Goal: Information Seeking & Learning: Learn about a topic

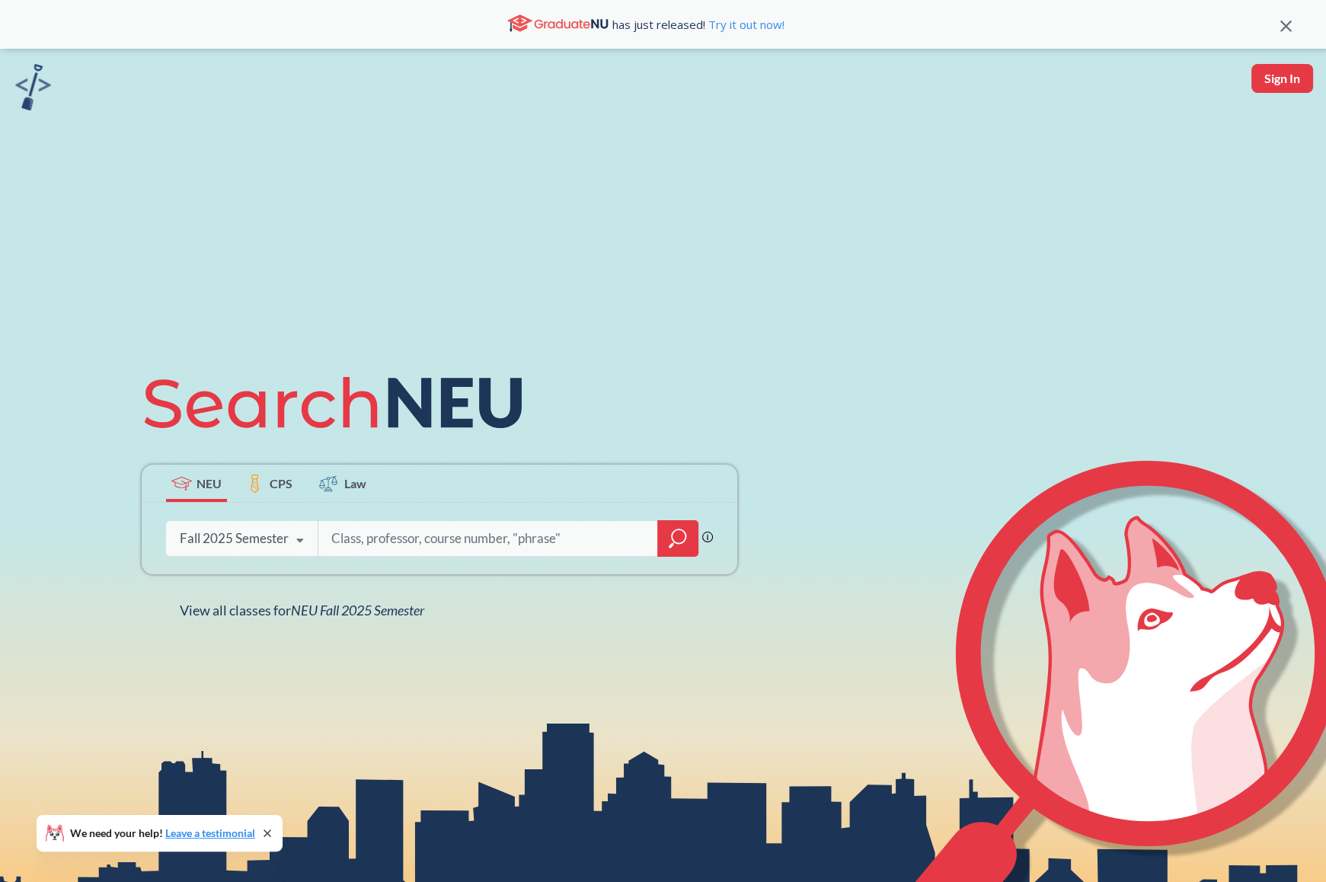
click at [493, 538] on input "search" at bounding box center [488, 538] width 317 height 32
type input "thtr1180"
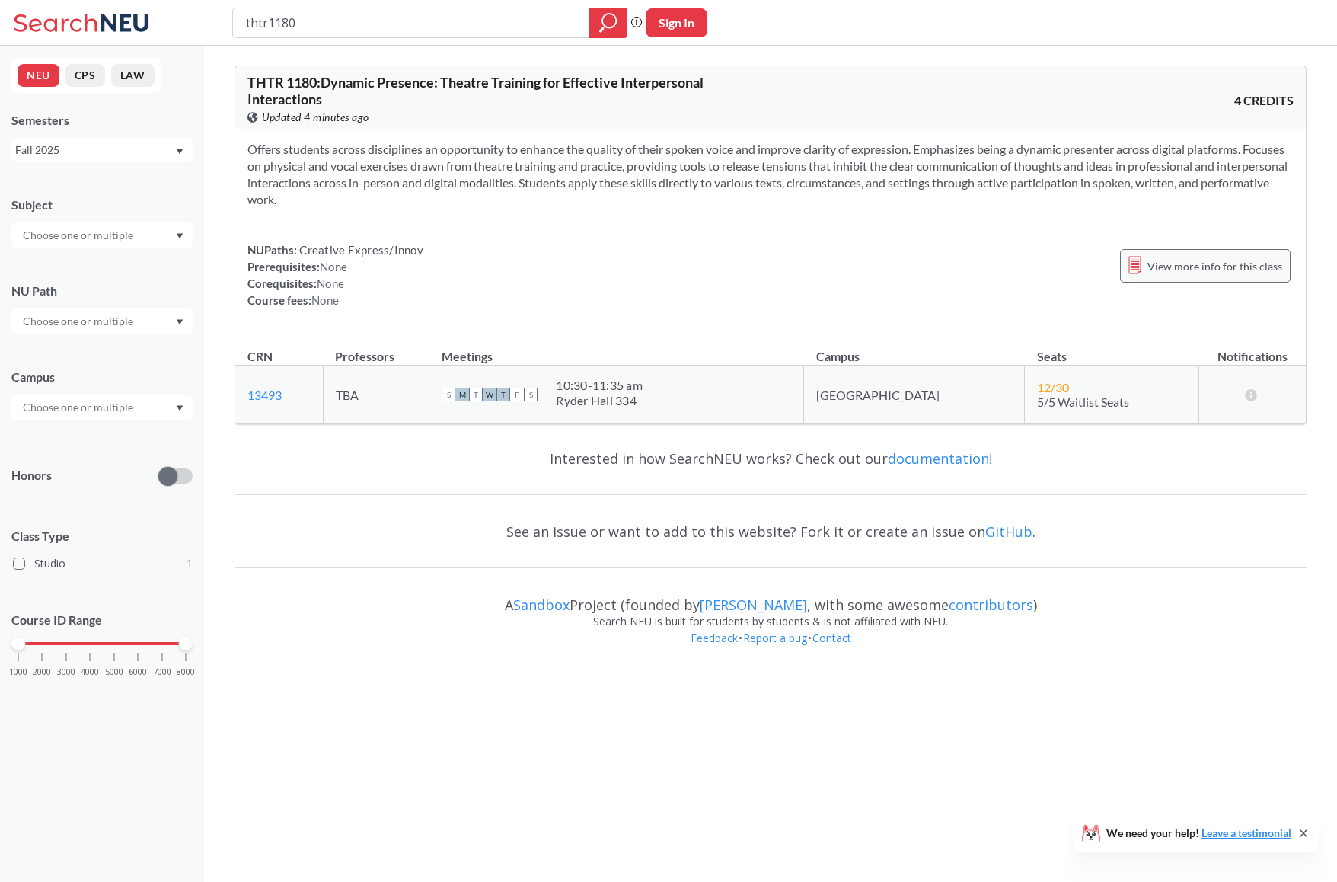
click at [1151, 270] on span "View more info for this class" at bounding box center [1215, 266] width 135 height 19
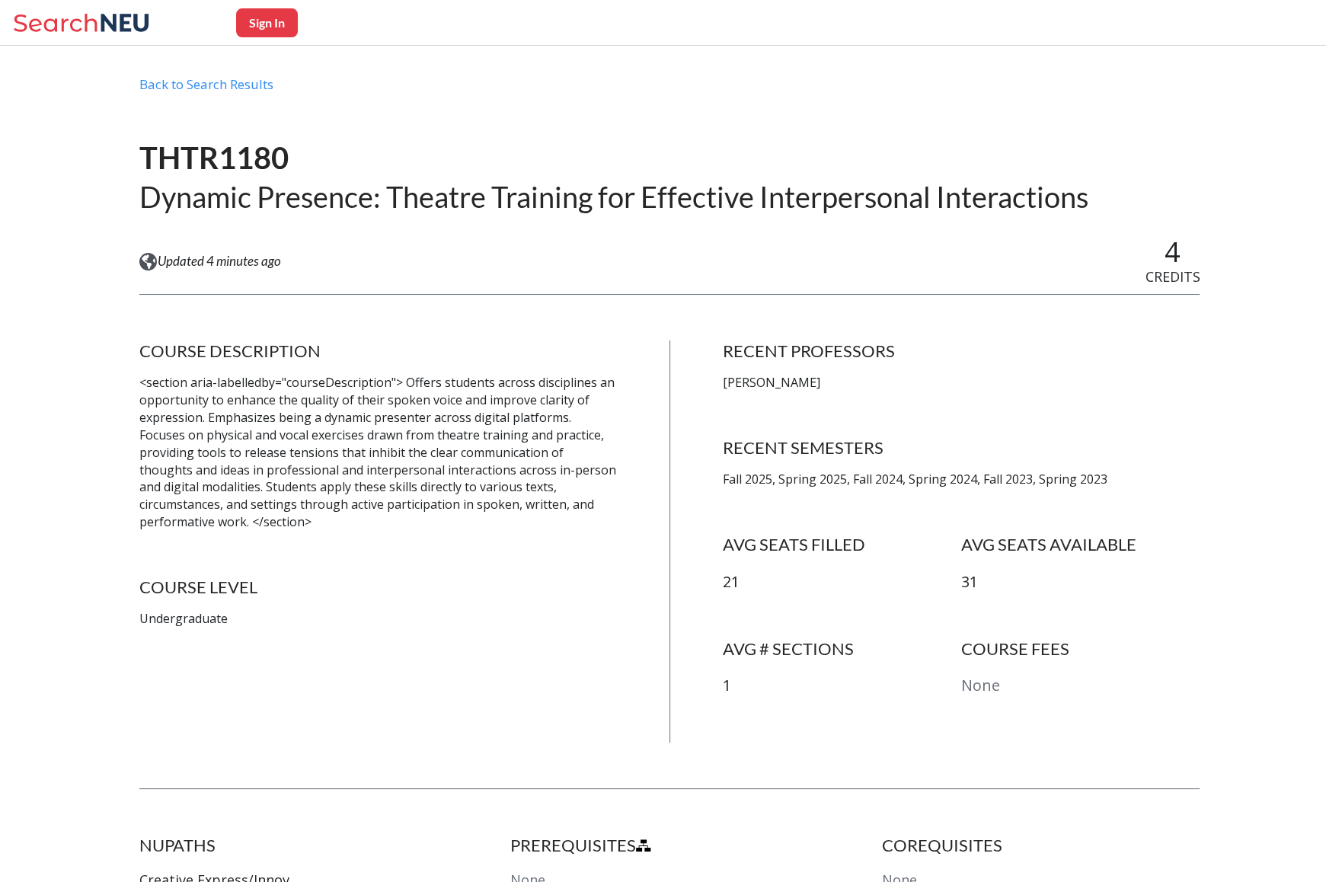
scroll to position [40, 0]
drag, startPoint x: 838, startPoint y: 379, endPoint x: 722, endPoint y: 387, distance: 116.8
click at [722, 387] on div "COURSE DESCRIPTION <section aria-labelledby="courseDescription"> Offers student…" at bounding box center [669, 540] width 1061 height 402
copy p "[PERSON_NAME]"
